Goal: Check status: Check status

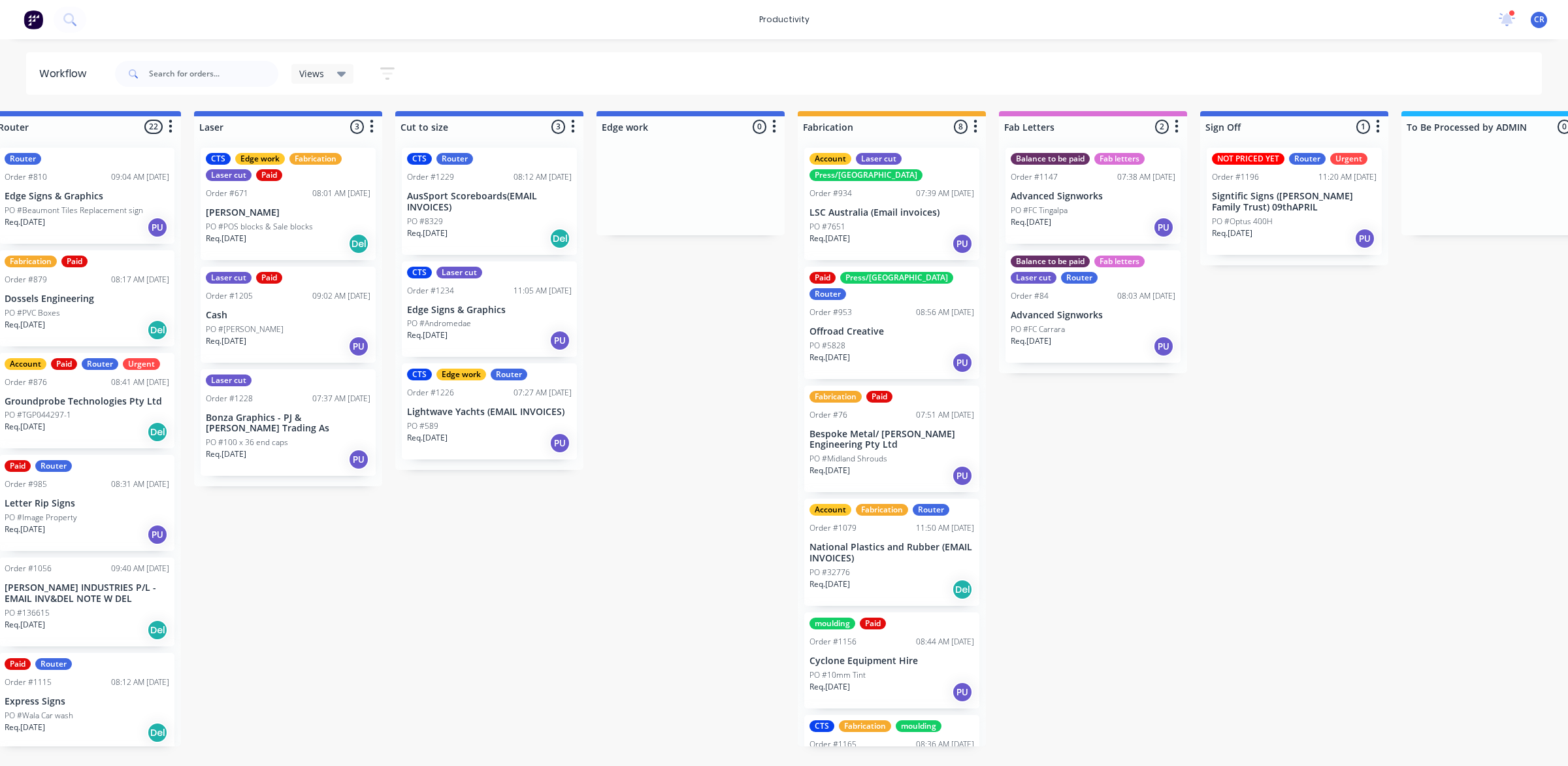
scroll to position [0, 899]
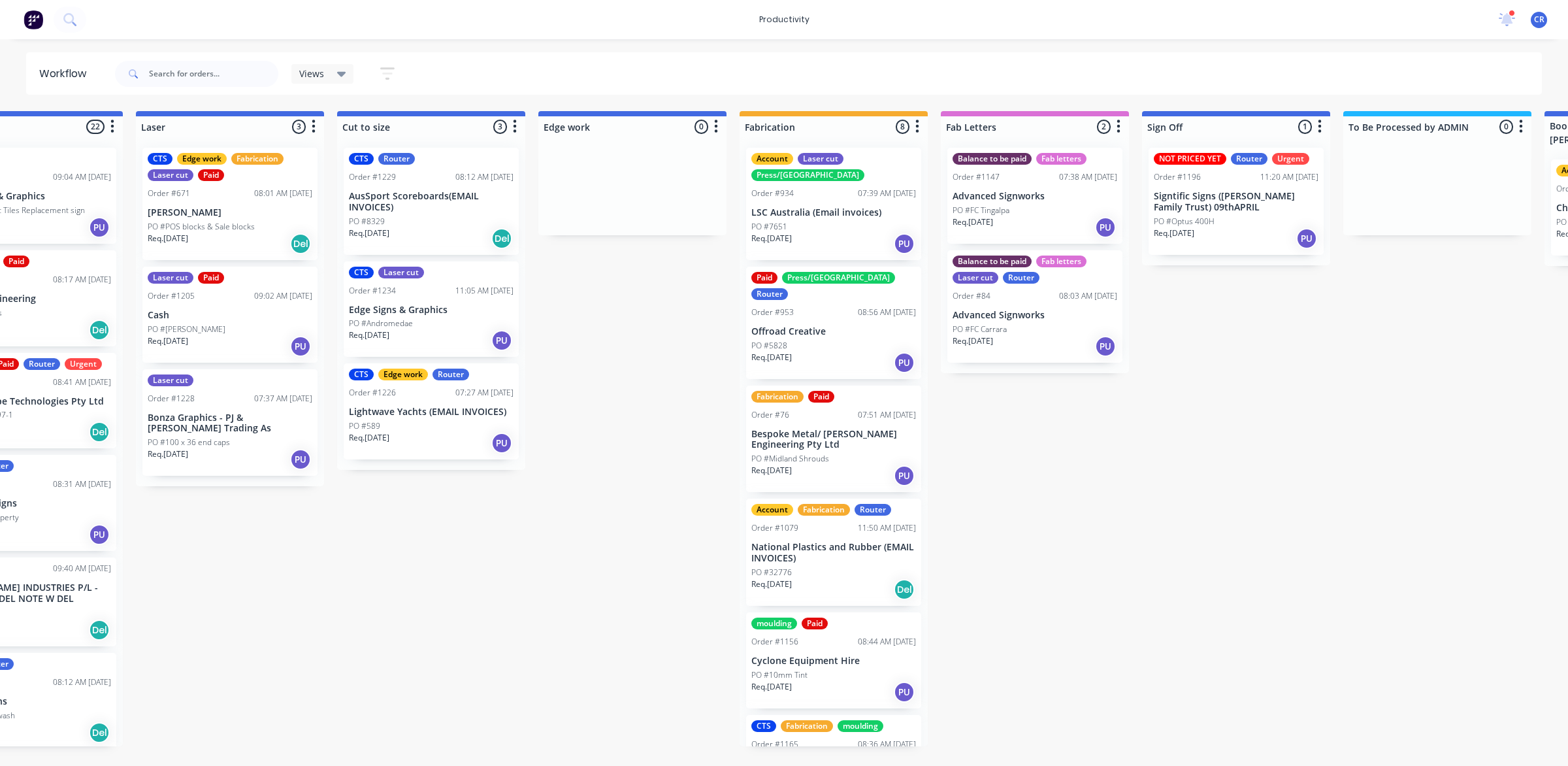
click at [446, 305] on p "Edge Signs & Graphics" at bounding box center [432, 310] width 165 height 11
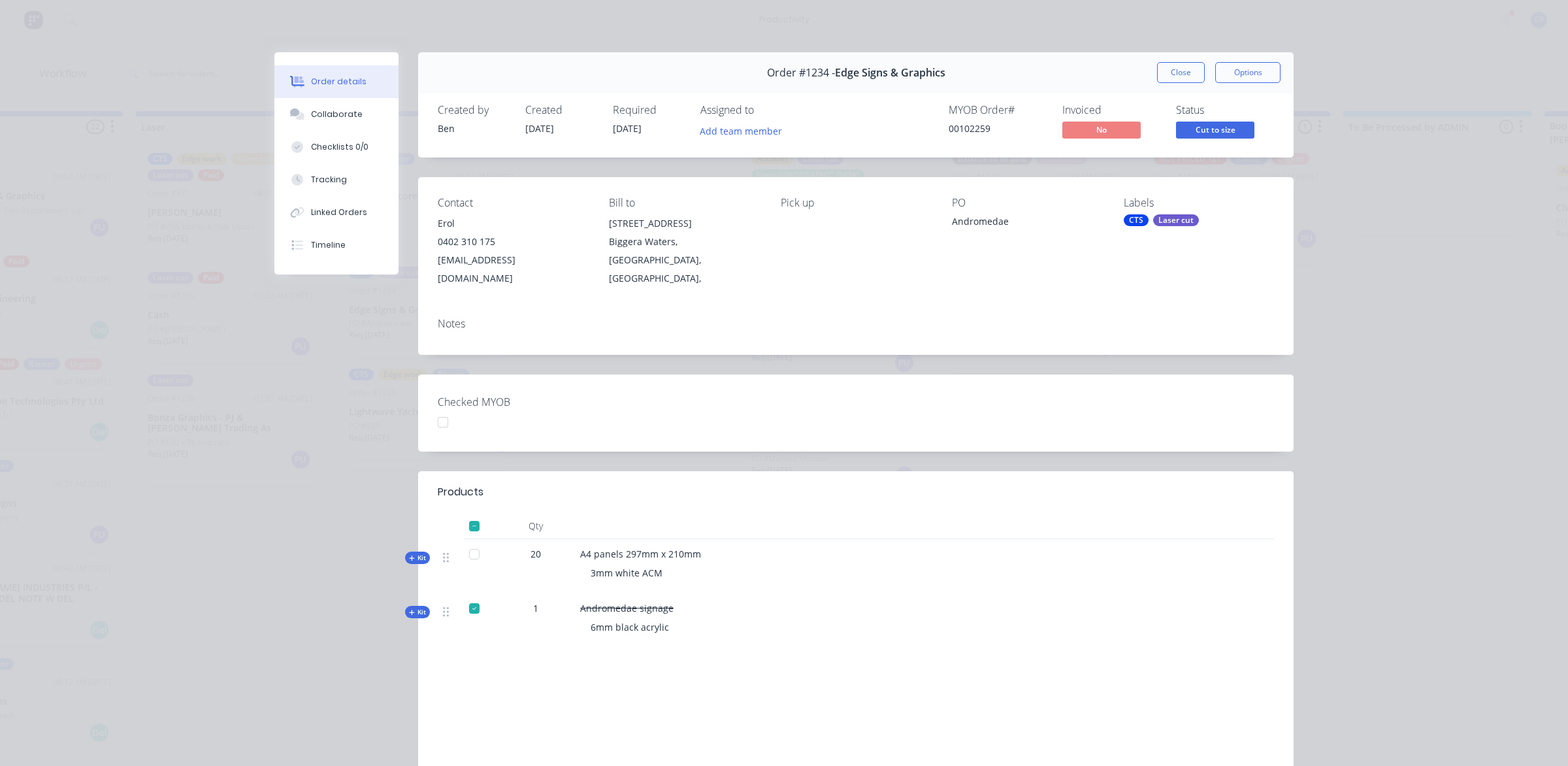
click at [1157, 79] on button "Close" at bounding box center [1181, 73] width 48 height 21
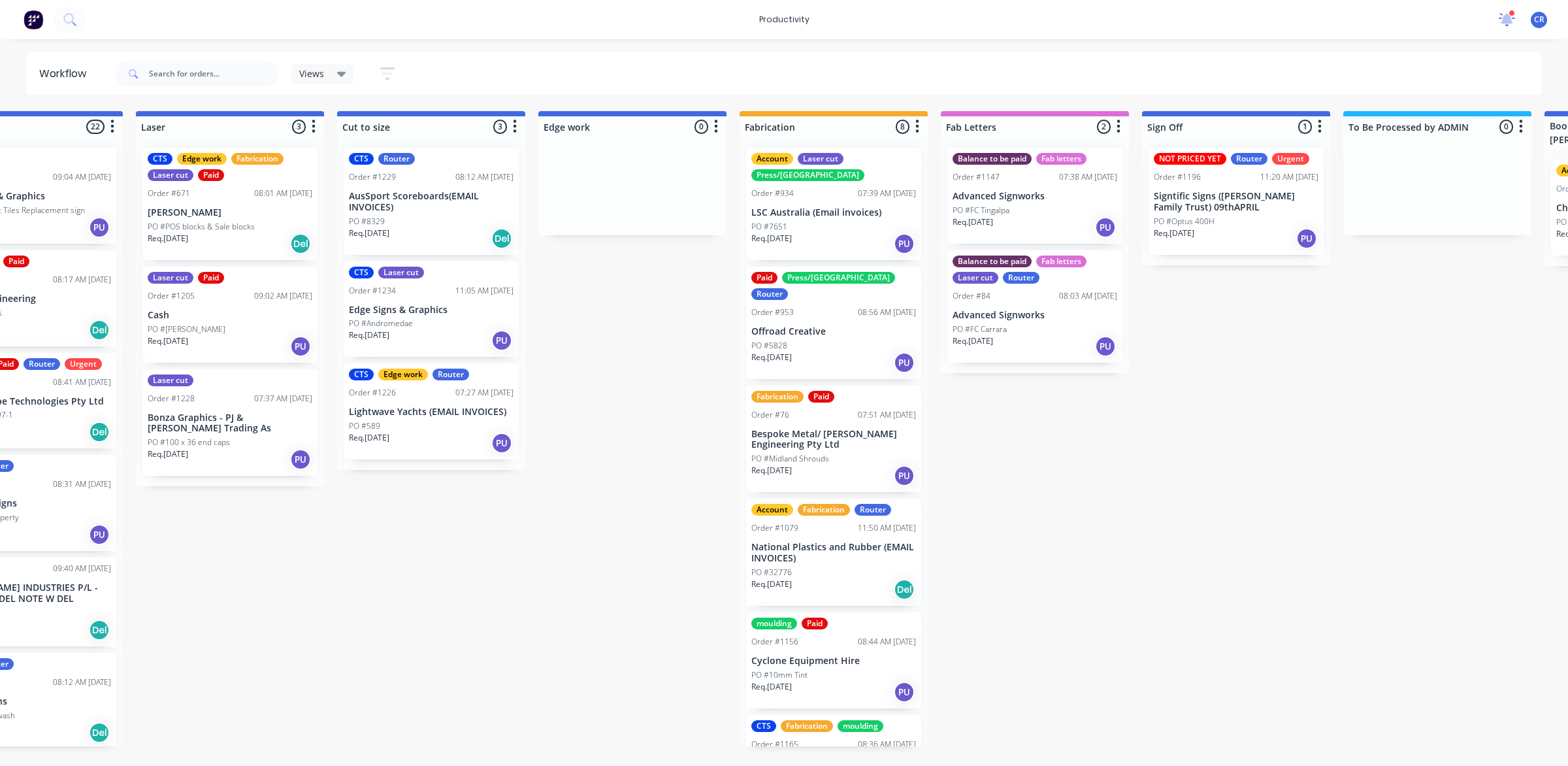
click at [1508, 22] on icon at bounding box center [1507, 18] width 12 height 12
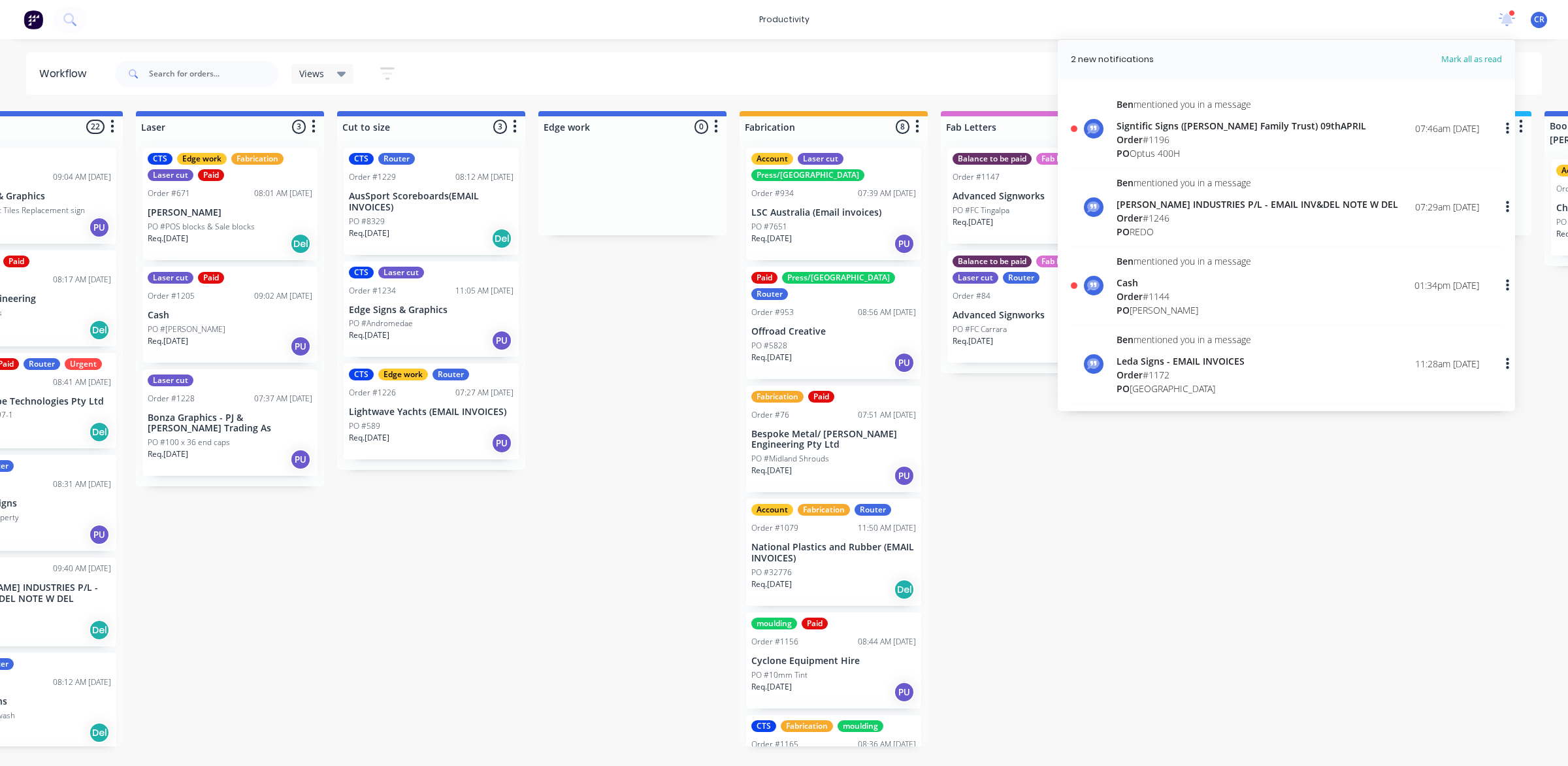
click at [1199, 147] on div "PO Optus 400H" at bounding box center [1241, 153] width 250 height 14
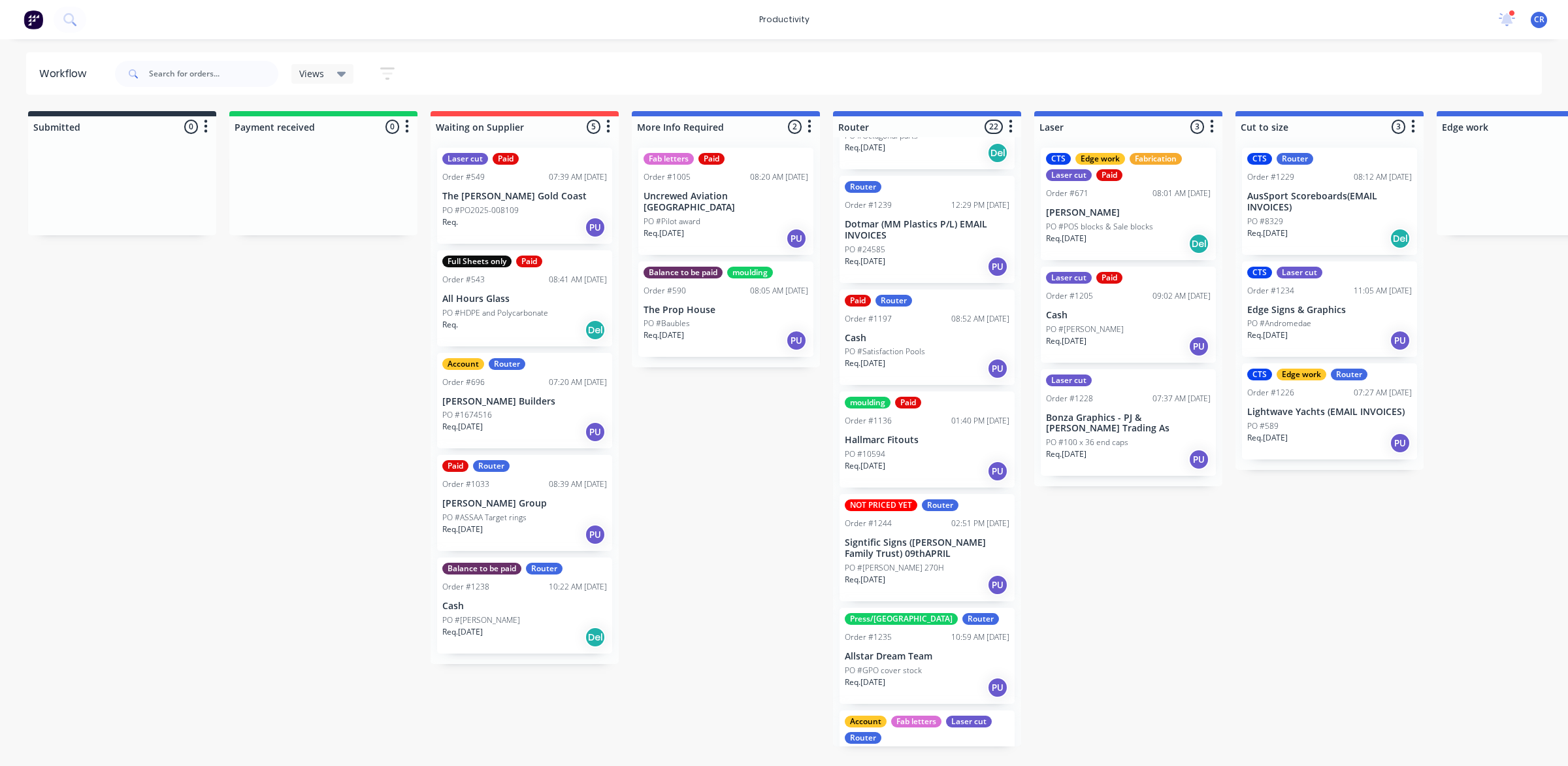
scroll to position [1708, 0]
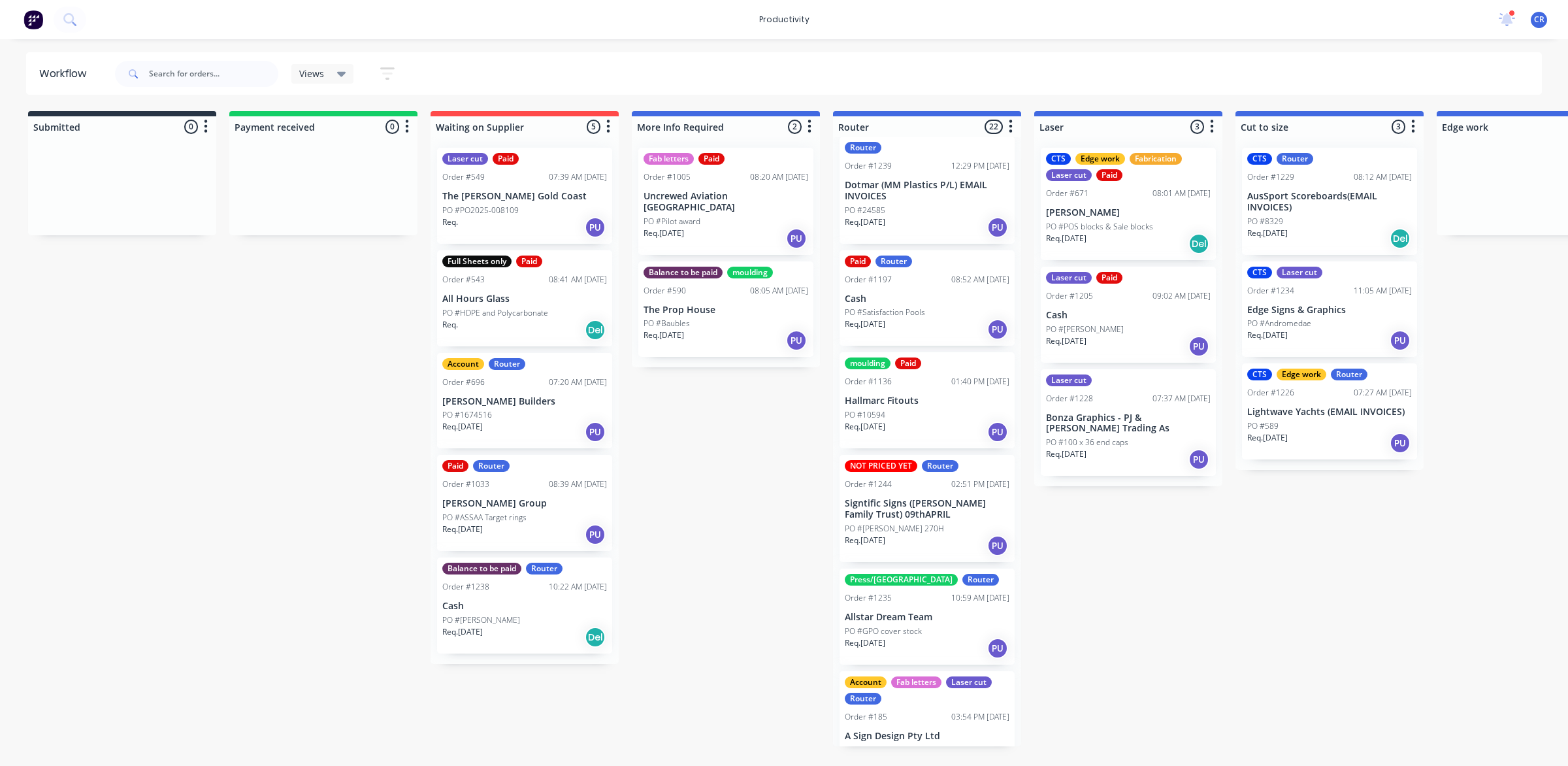
click at [933, 523] on div "PO #[PERSON_NAME] 270H" at bounding box center [927, 528] width 165 height 12
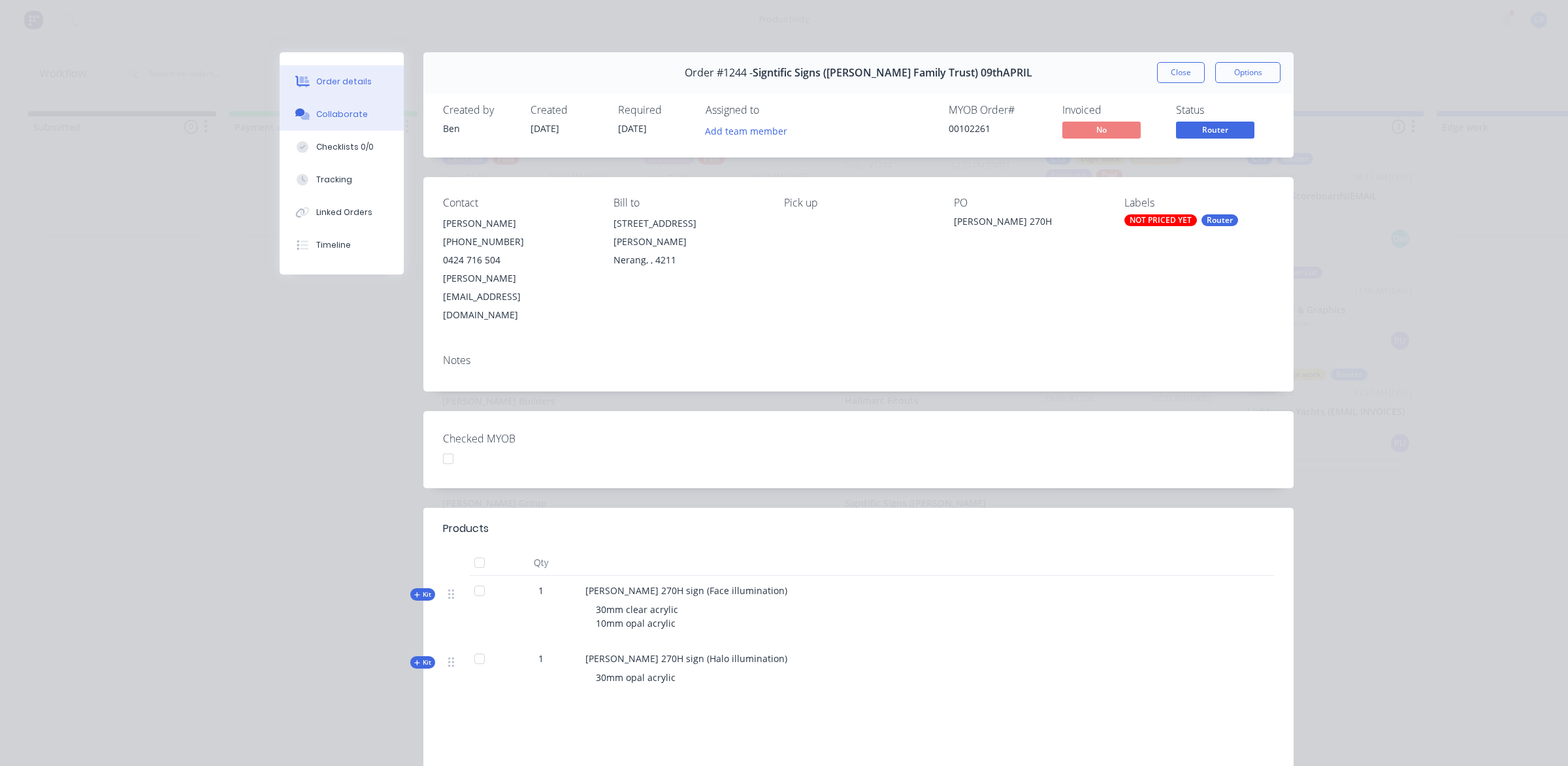
click at [322, 126] on button "Collaborate" at bounding box center [342, 114] width 124 height 32
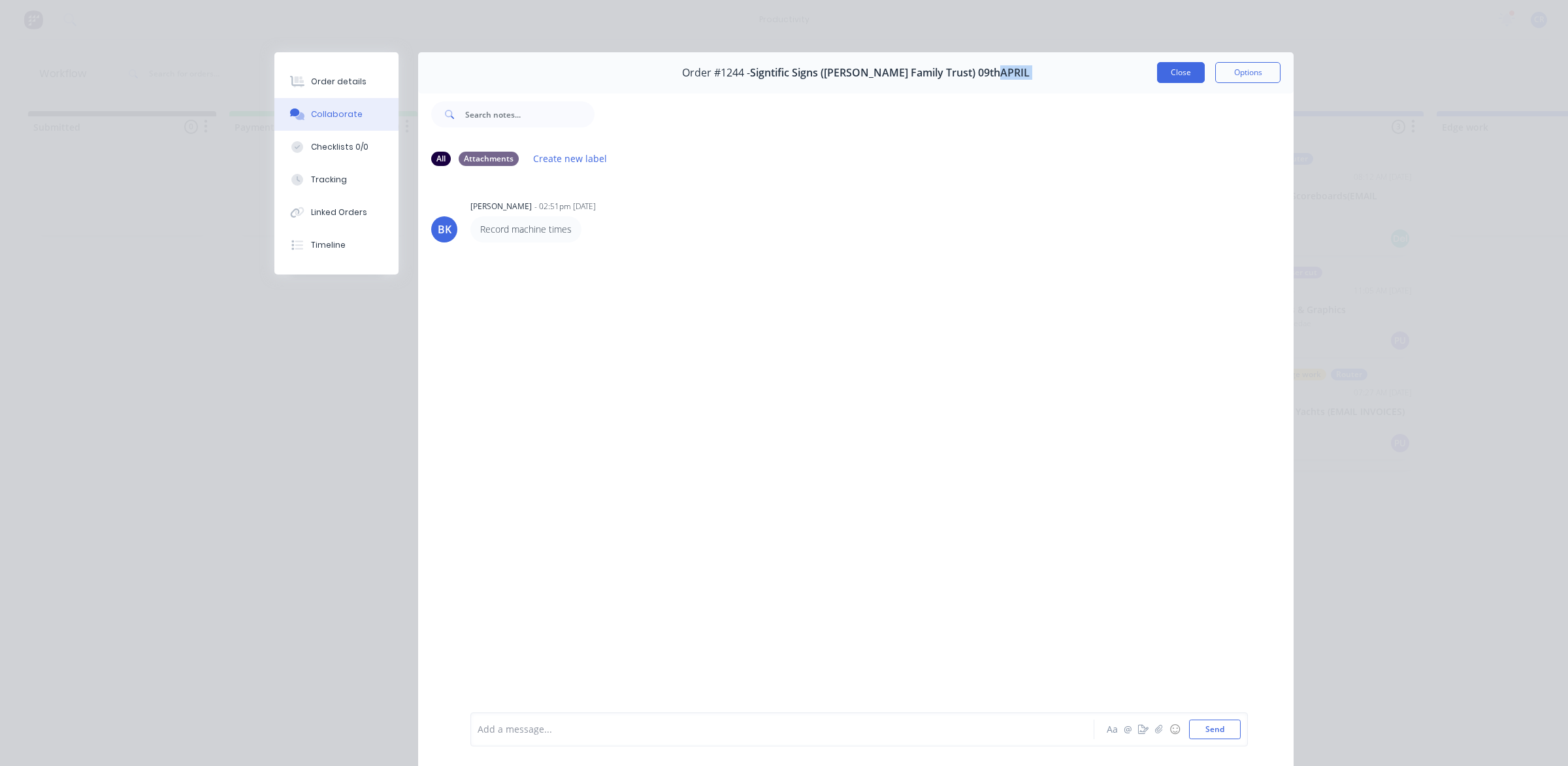
click at [1151, 70] on div "Order #1244 - Signtific Signs ([PERSON_NAME] Family Trust) 09thAPRIL Close Opti…" at bounding box center [855, 73] width 875 height 41
click at [1160, 75] on button "Close" at bounding box center [1181, 73] width 48 height 21
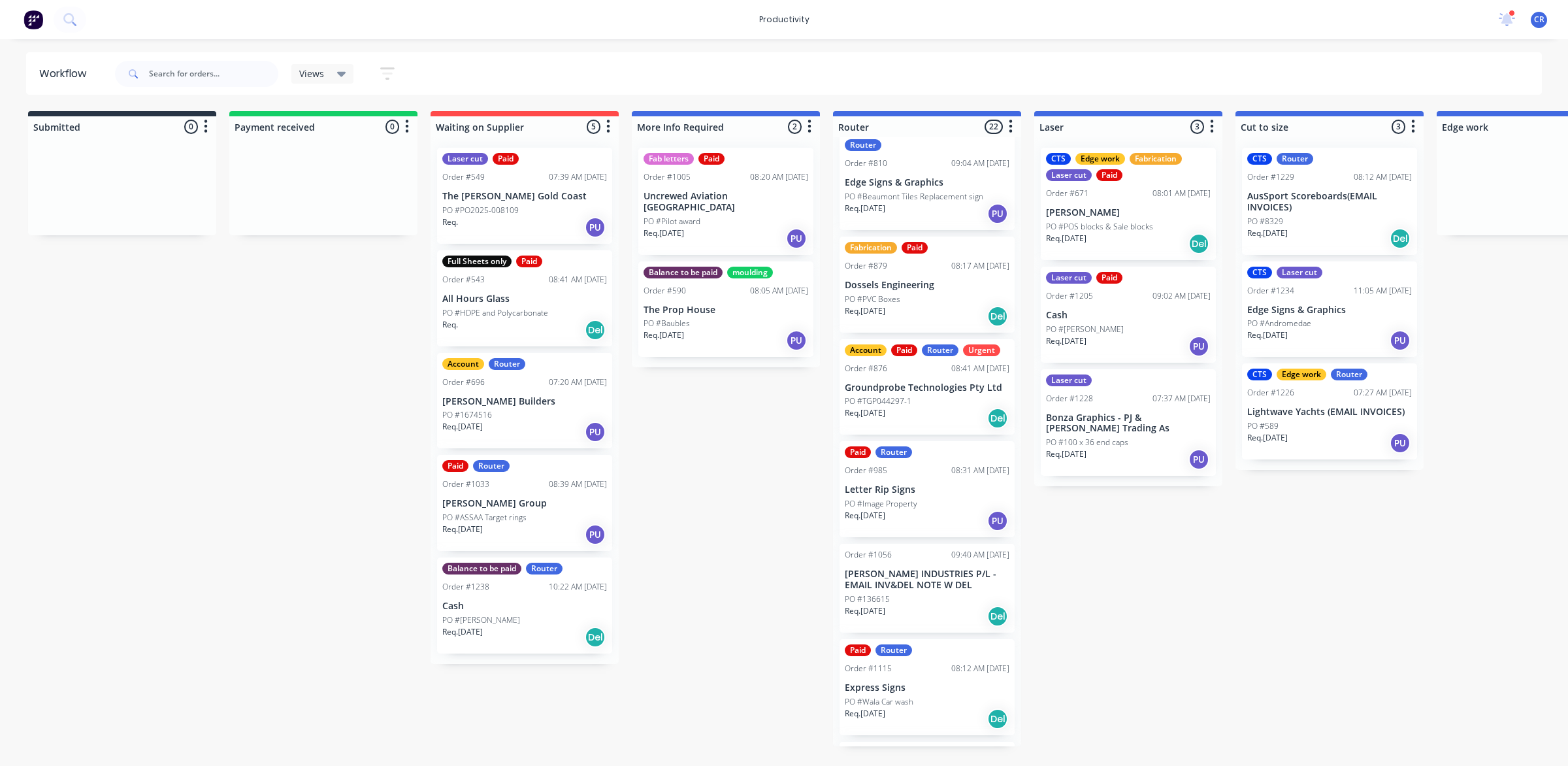
scroll to position [0, 0]
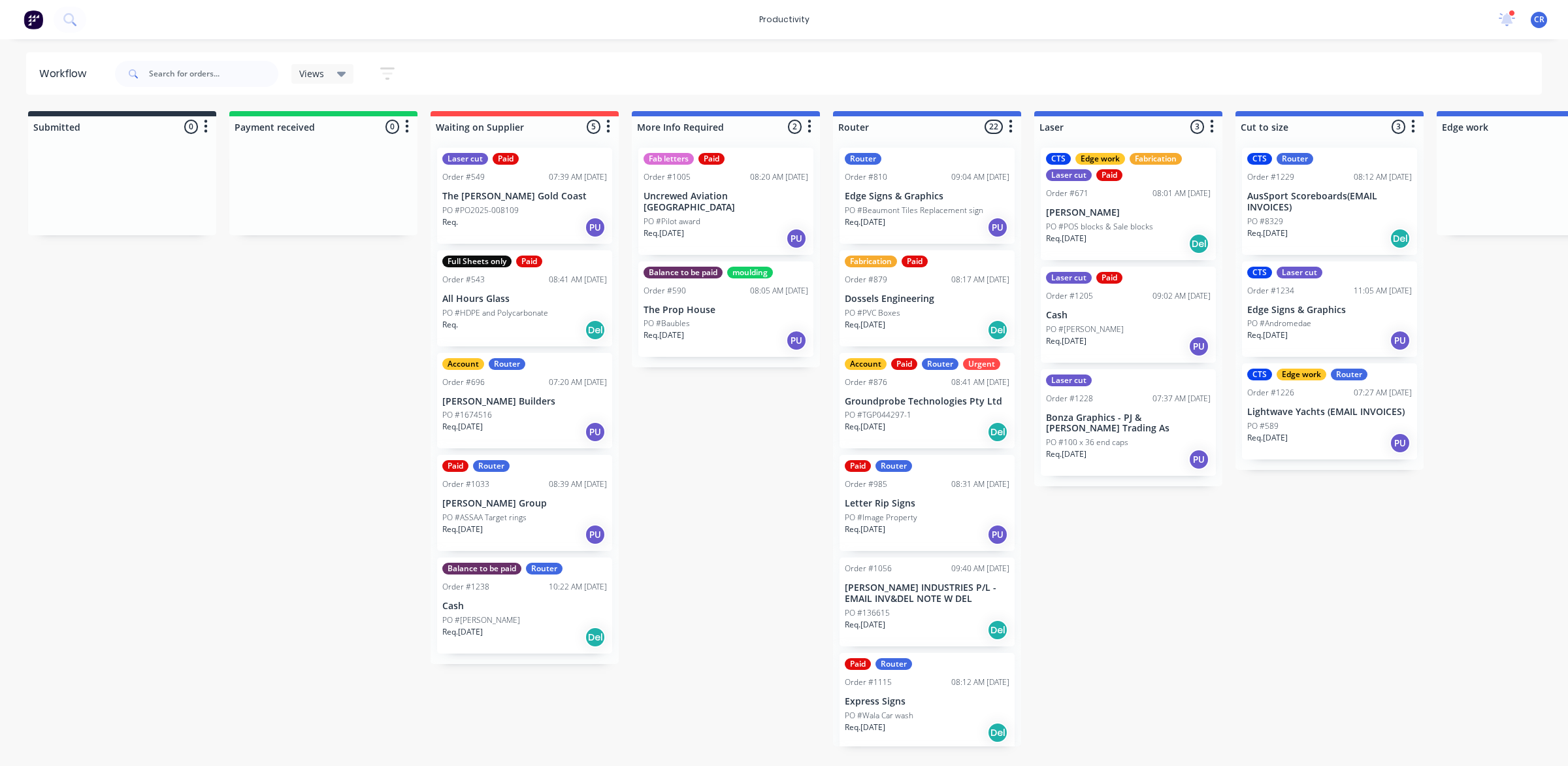
click at [913, 187] on div "Router Order #810 09:04 AM [DATE] Edge Signs & Graphics PO #Beaumont Tiles Repl…" at bounding box center [927, 196] width 175 height 96
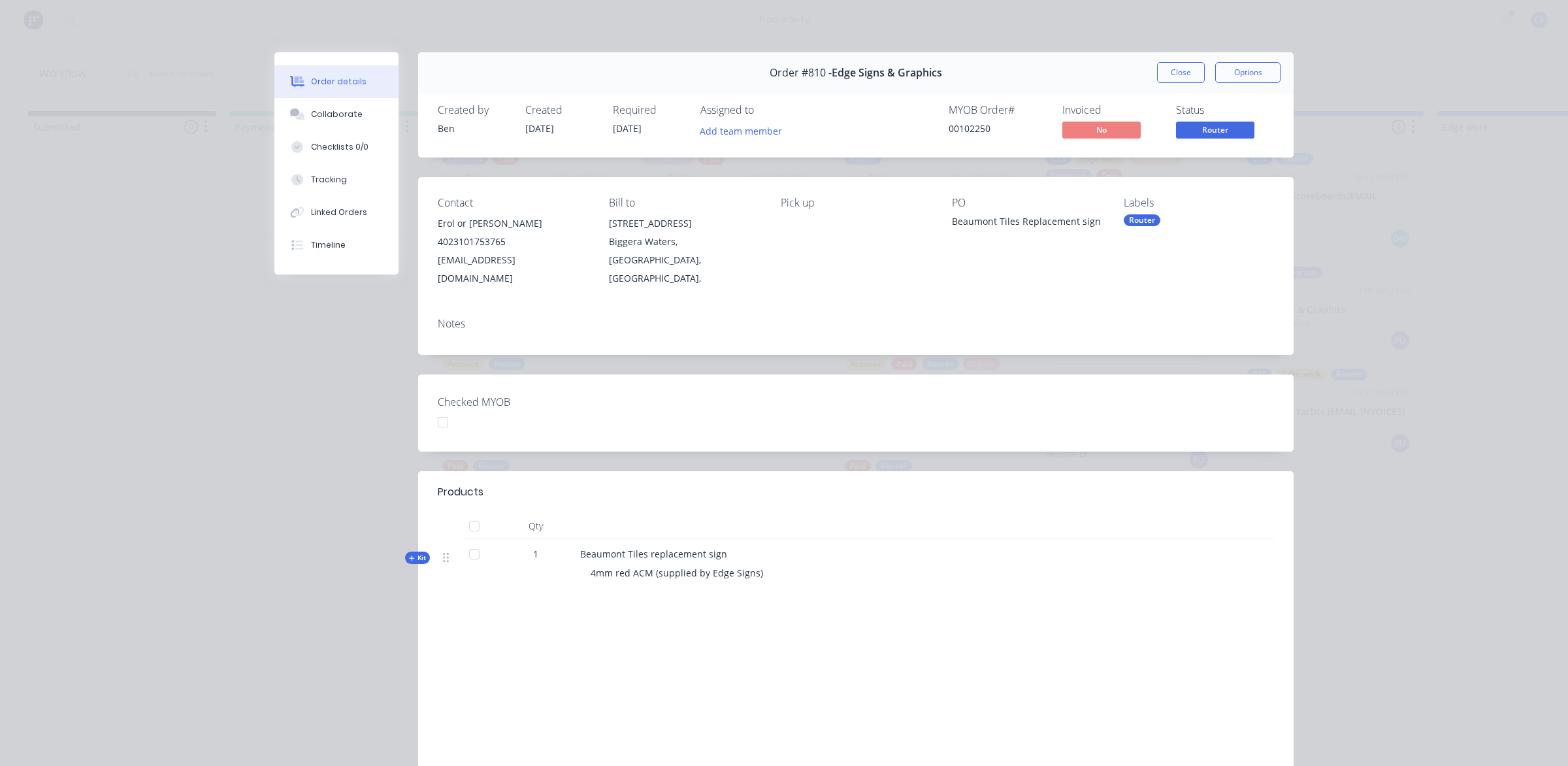
drag, startPoint x: 1181, startPoint y: 72, endPoint x: 1114, endPoint y: 118, distance: 81.3
click at [1181, 72] on button "Close" at bounding box center [1181, 73] width 48 height 21
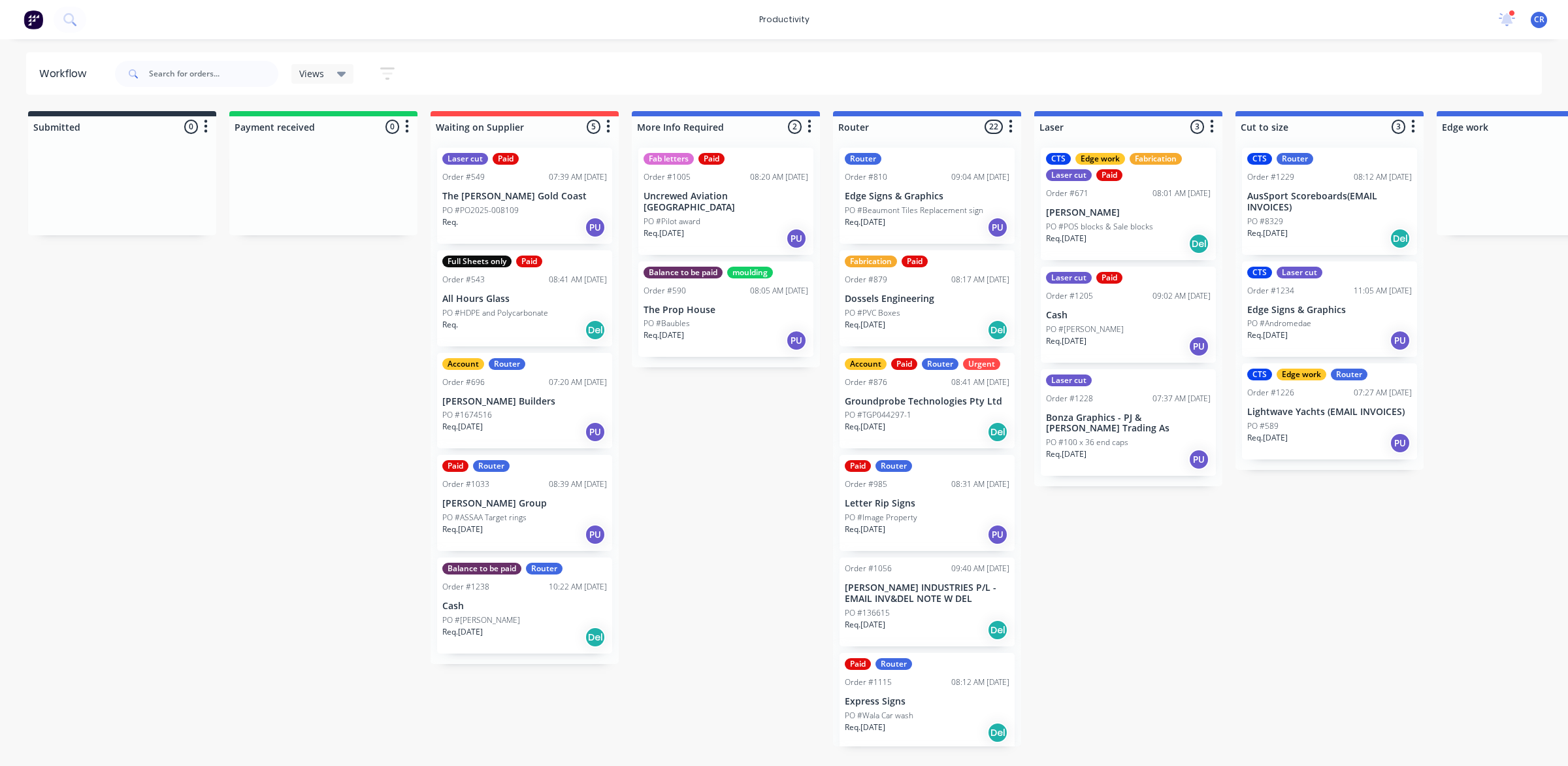
click at [923, 307] on div "PO #PVC Boxes" at bounding box center [927, 313] width 165 height 12
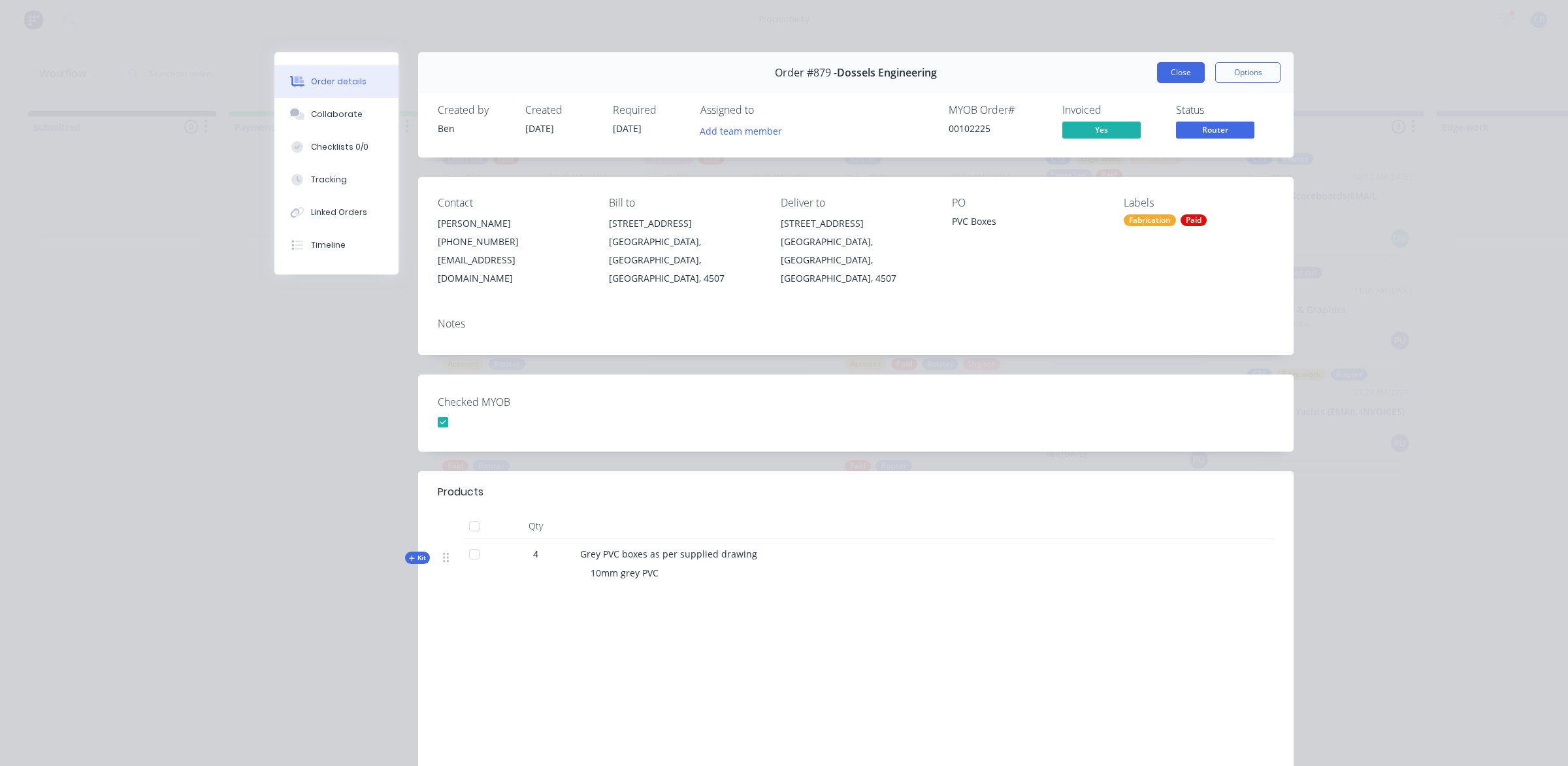
click at [1164, 69] on button "Close" at bounding box center [1181, 73] width 48 height 21
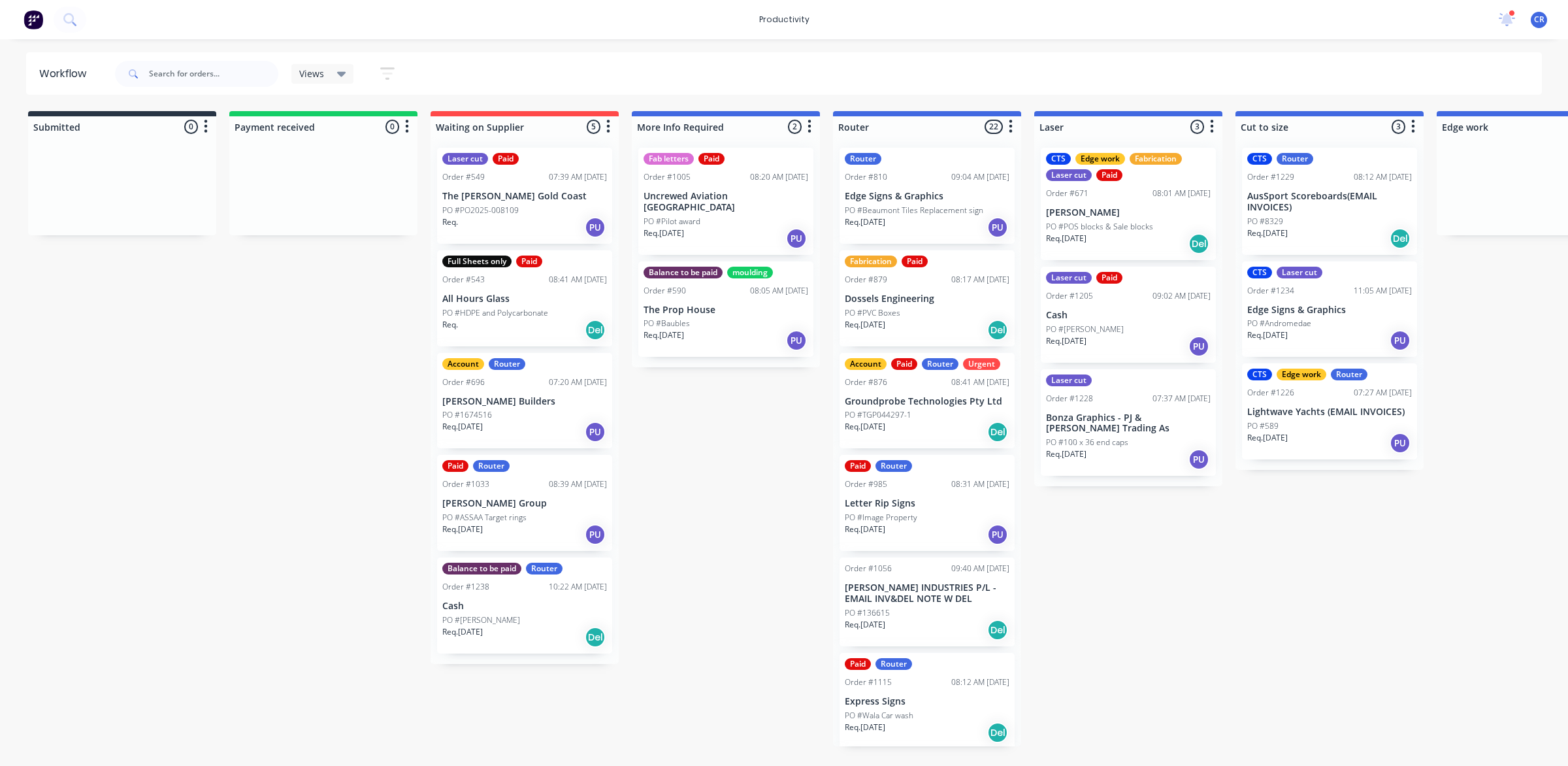
click at [1106, 200] on div "CTS Edge work Fabrication Laser cut Paid Order #671 08:01 AM [DATE] [PERSON_NAM…" at bounding box center [1128, 204] width 175 height 112
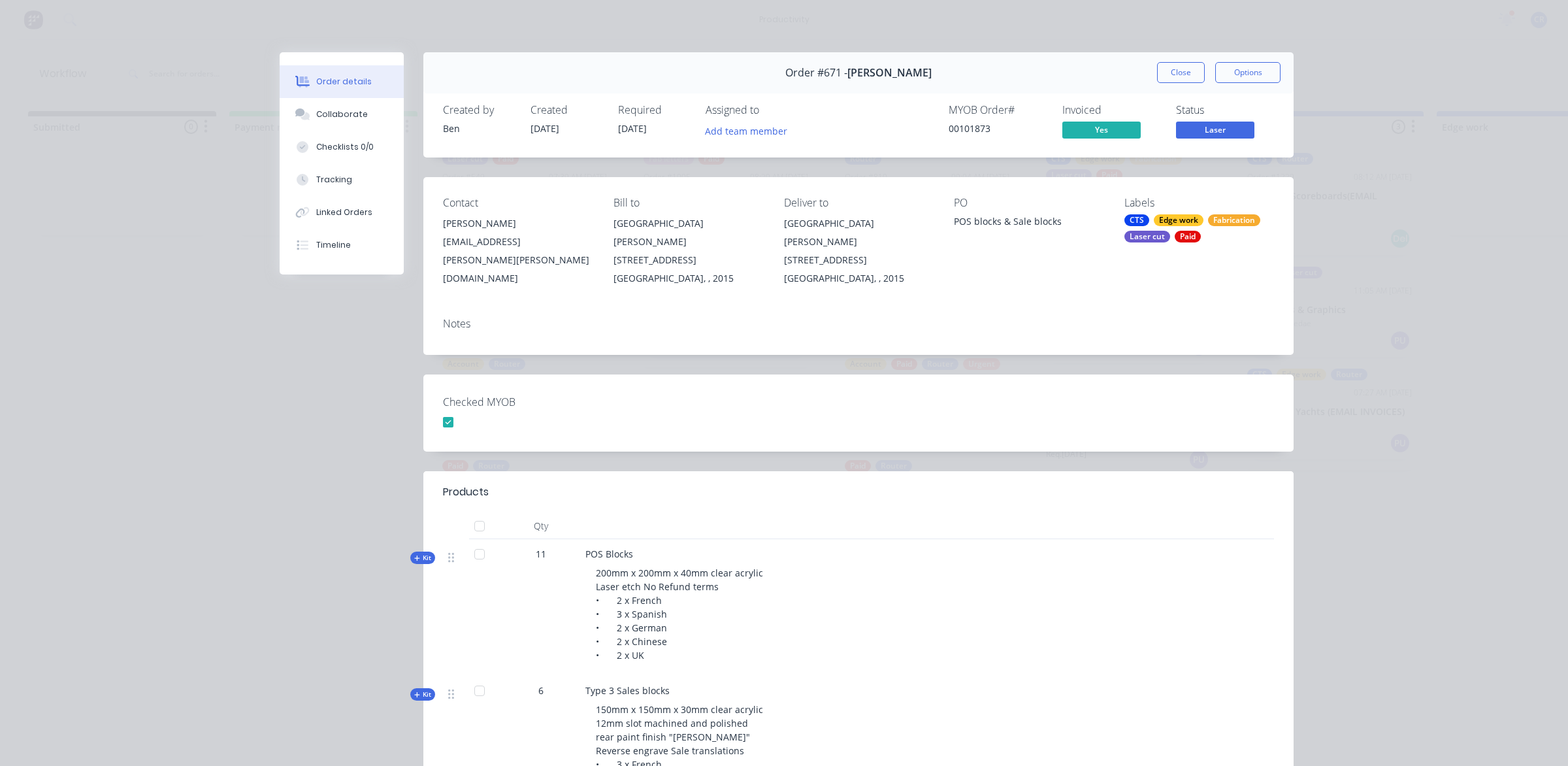
scroll to position [82, 0]
